Goal: Information Seeking & Learning: Learn about a topic

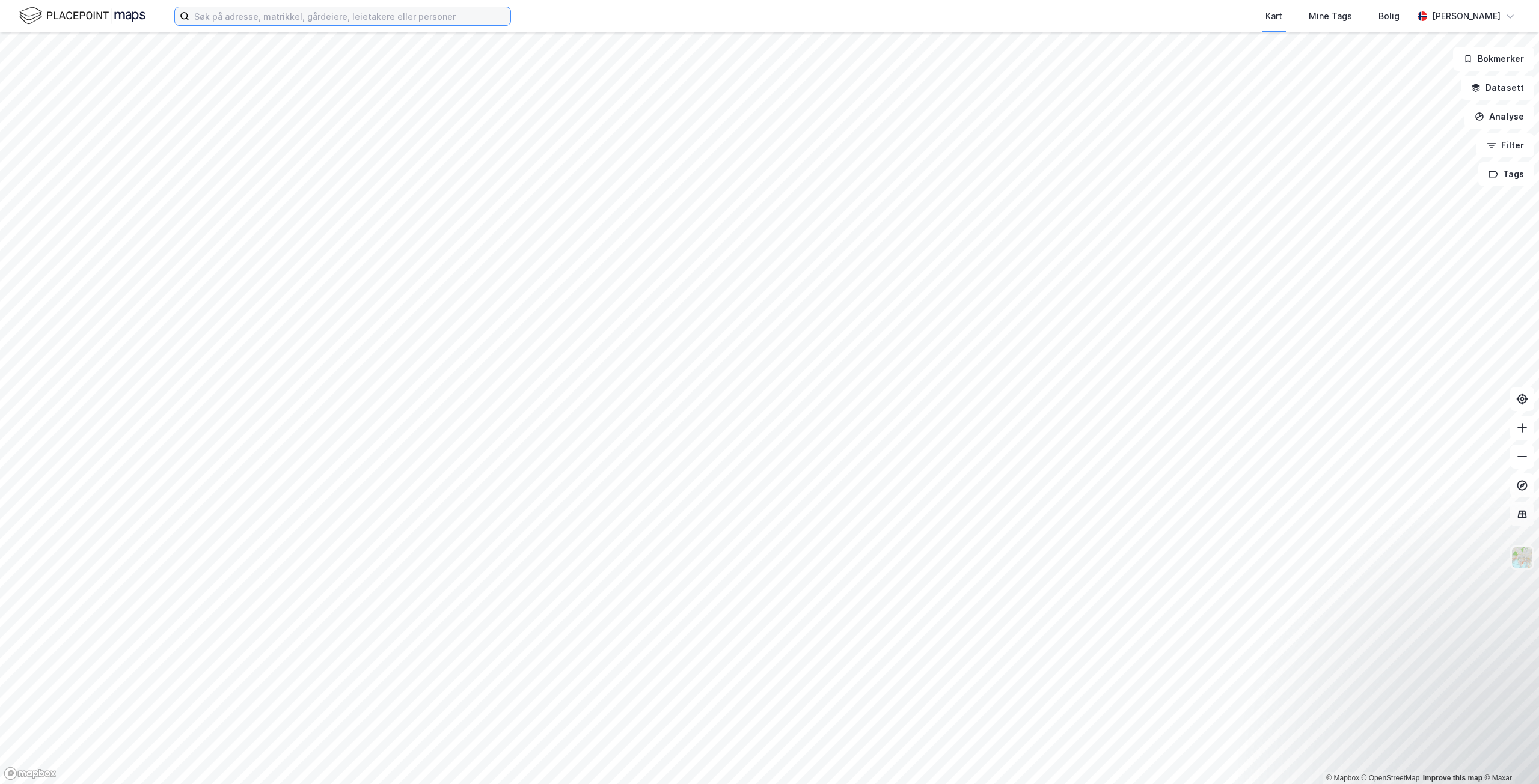
click at [294, 17] on input at bounding box center [349, 17] width 321 height 18
click at [252, 14] on input at bounding box center [349, 17] width 321 height 18
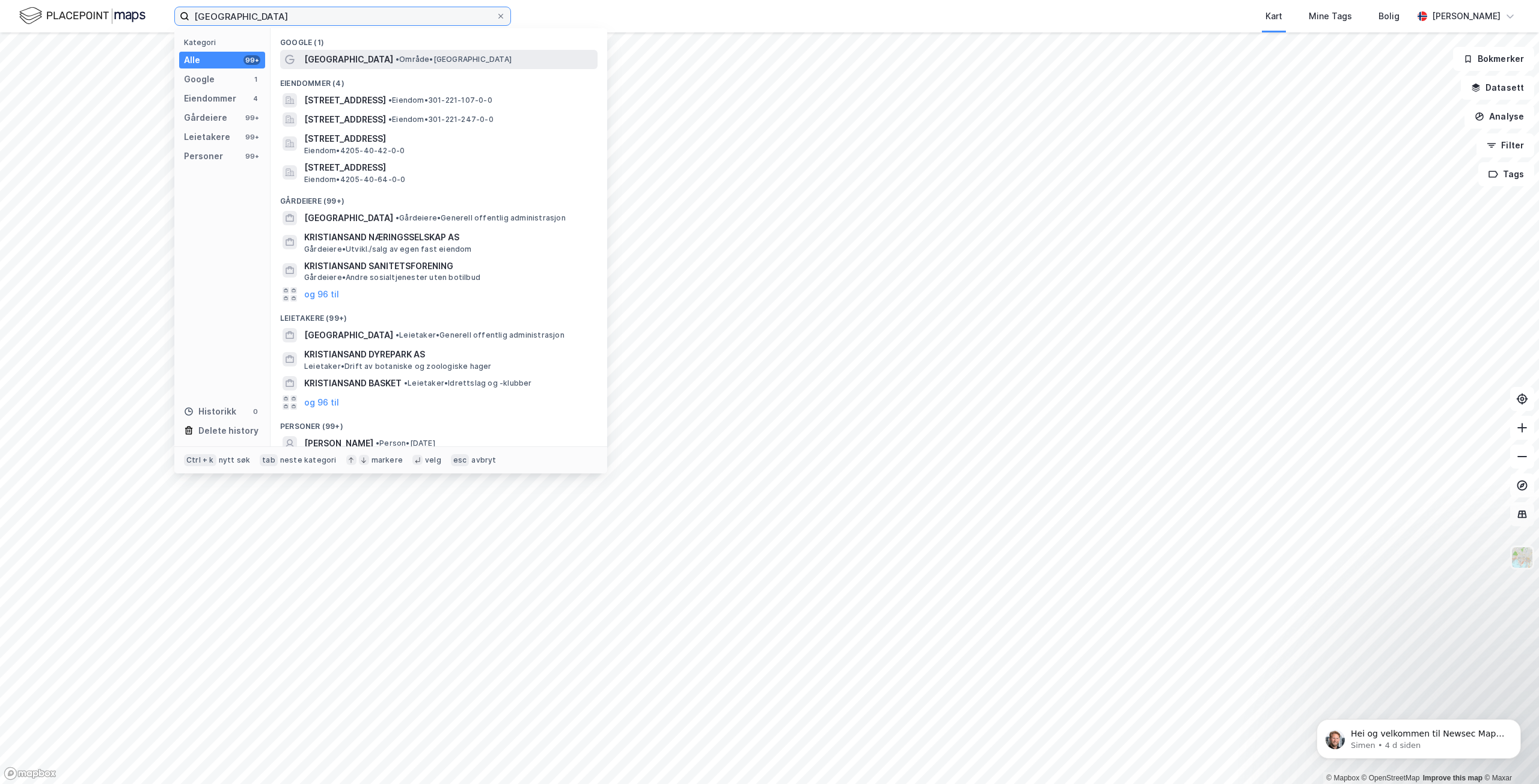
type input "[GEOGRAPHIC_DATA]"
click at [351, 62] on span "[GEOGRAPHIC_DATA]" at bounding box center [349, 59] width 89 height 14
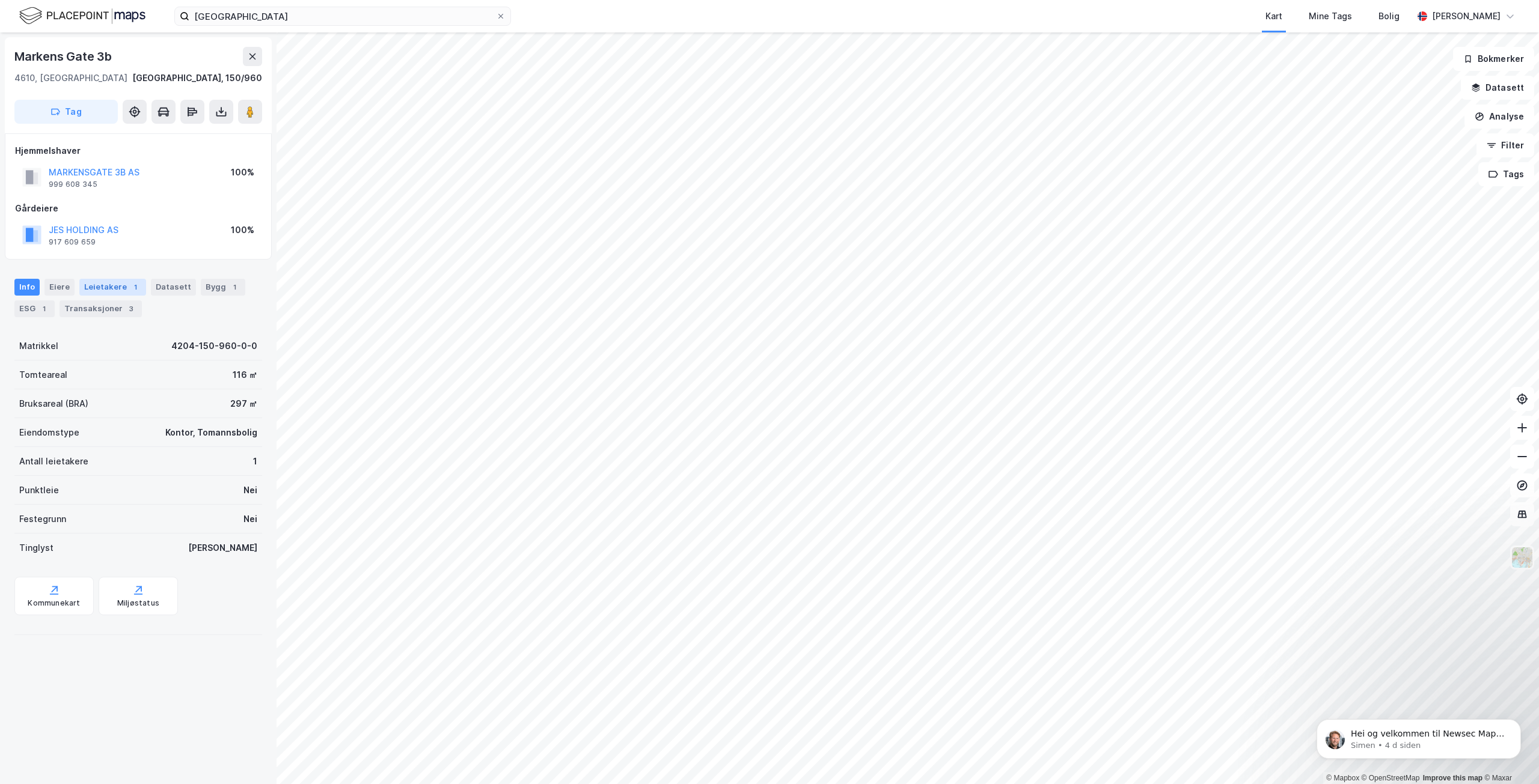
click at [98, 281] on div "Leietakere 1" at bounding box center [113, 287] width 67 height 17
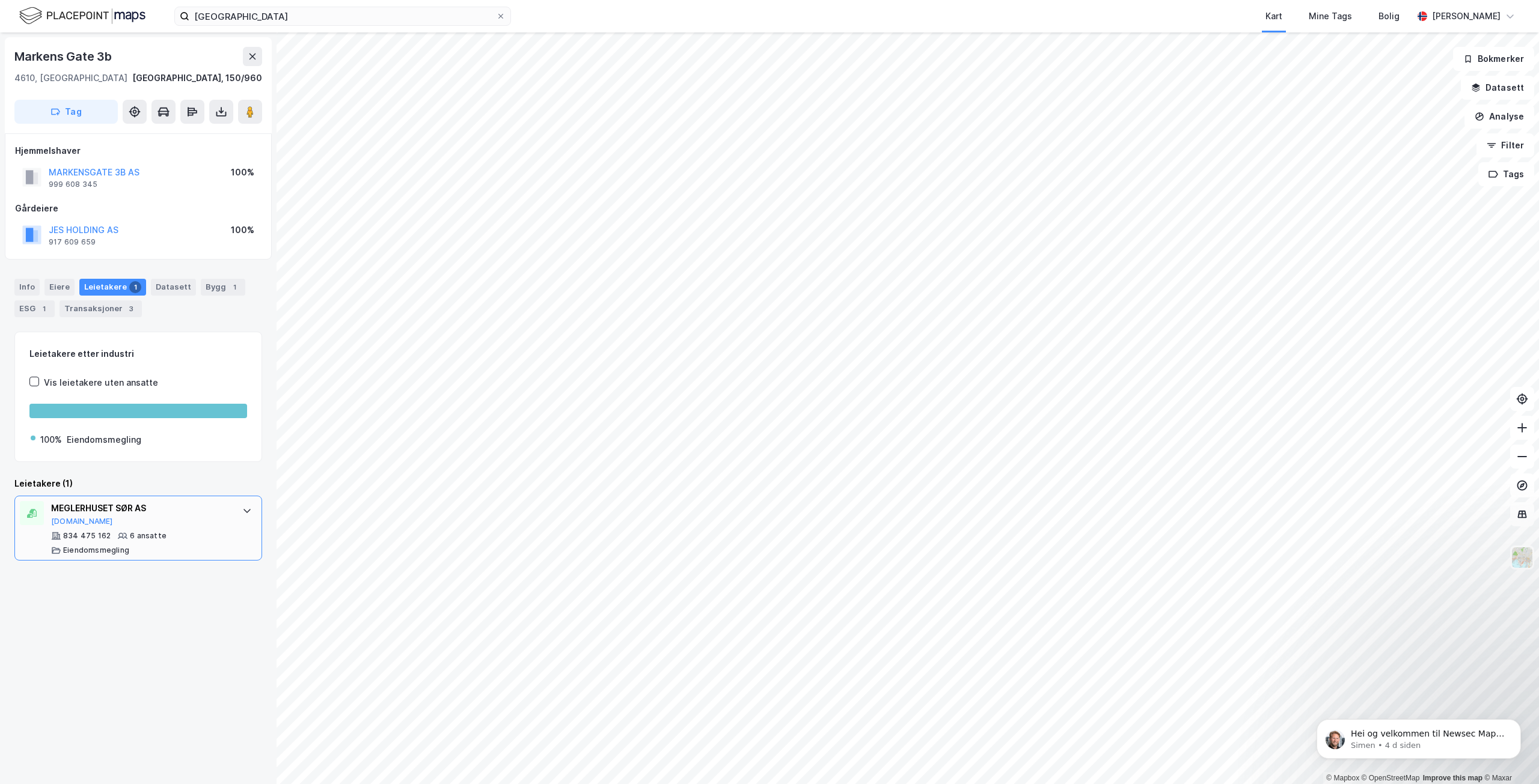
click at [207, 514] on div "MEGLERHUSET SØR AS" at bounding box center [140, 508] width 180 height 14
